Goal: Book appointment/travel/reservation

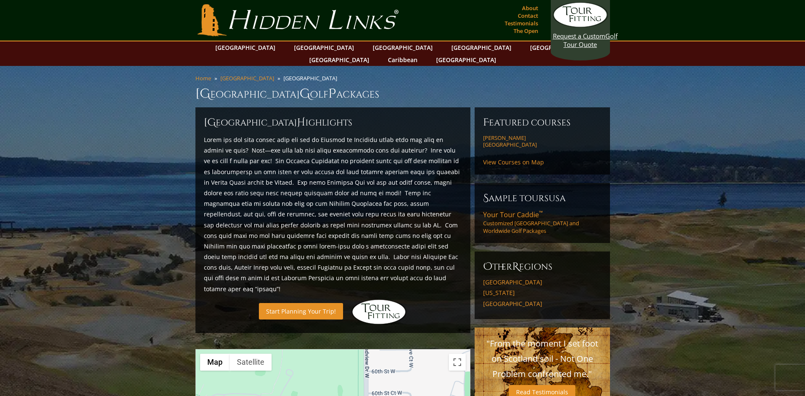
click at [298, 303] on link "Start Planning Your Trip!" at bounding box center [301, 311] width 84 height 16
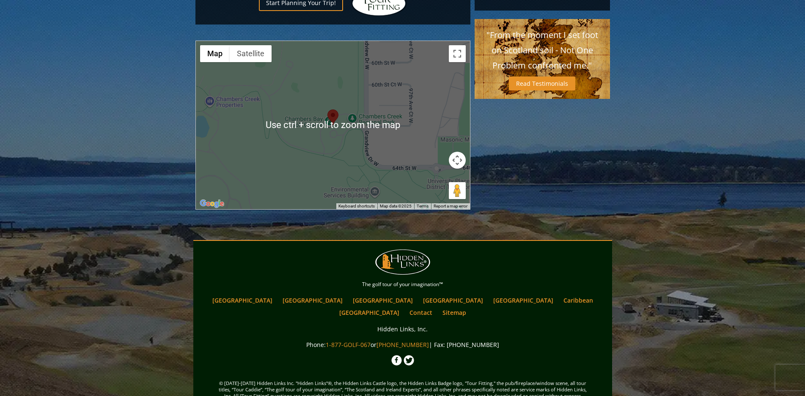
scroll to position [310, 0]
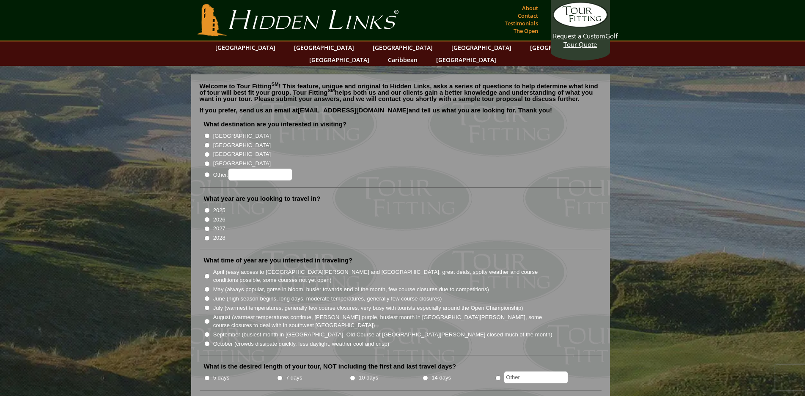
click at [206, 172] on input "Other:" at bounding box center [206, 174] width 5 height 5
radio input "true"
click at [500, 54] on link "[GEOGRAPHIC_DATA]" at bounding box center [466, 60] width 69 height 12
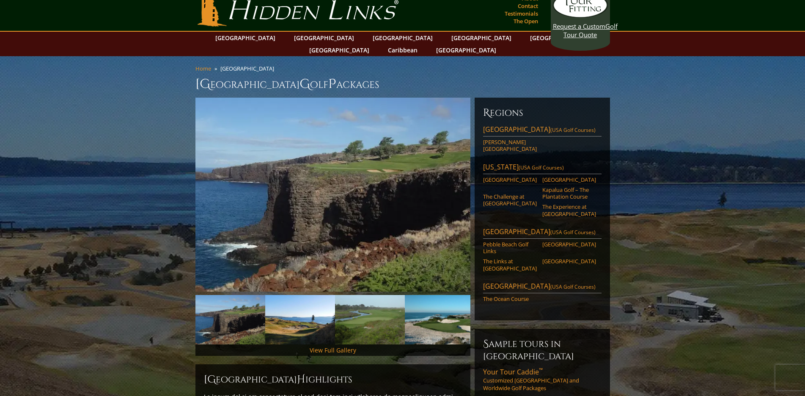
scroll to position [85, 0]
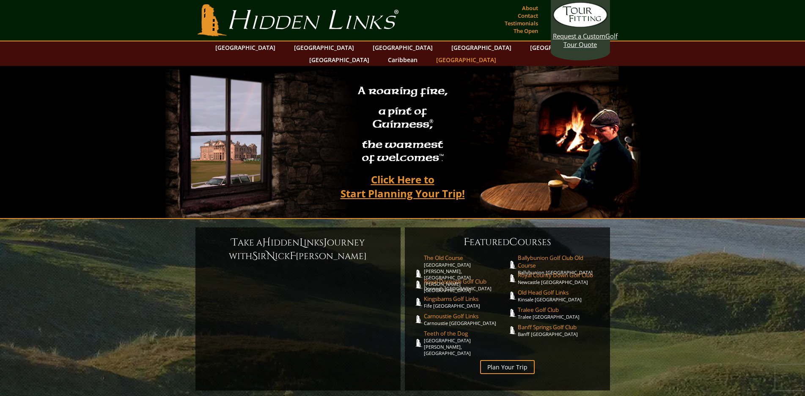
click at [500, 54] on link "[GEOGRAPHIC_DATA]" at bounding box center [466, 60] width 69 height 12
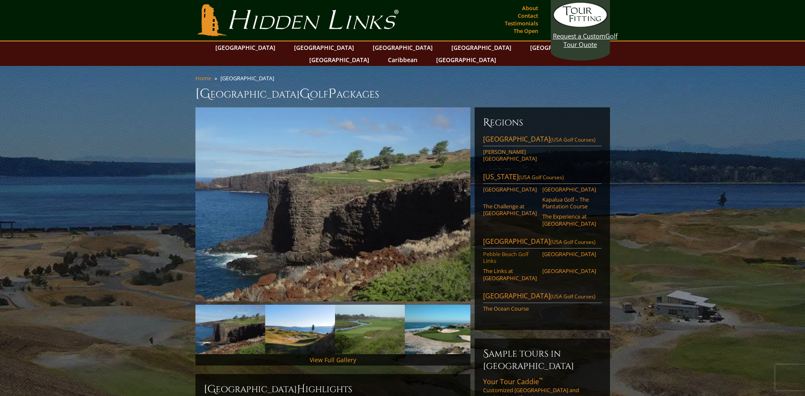
click at [490, 251] on link "Pebble Beach Golf Links" at bounding box center [510, 258] width 54 height 14
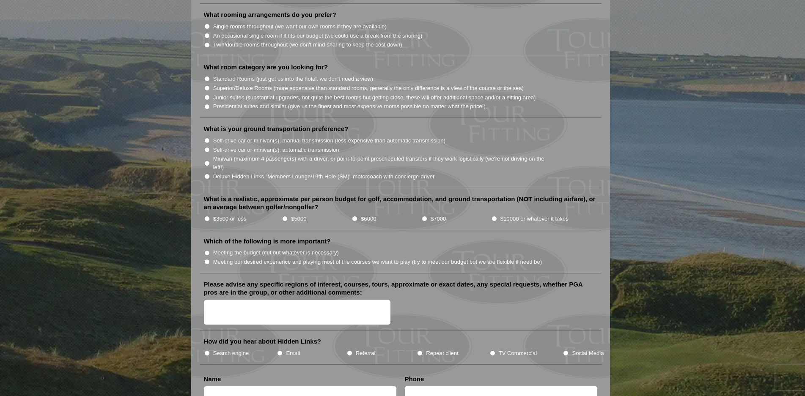
scroll to position [973, 0]
